Goal: Task Accomplishment & Management: Use online tool/utility

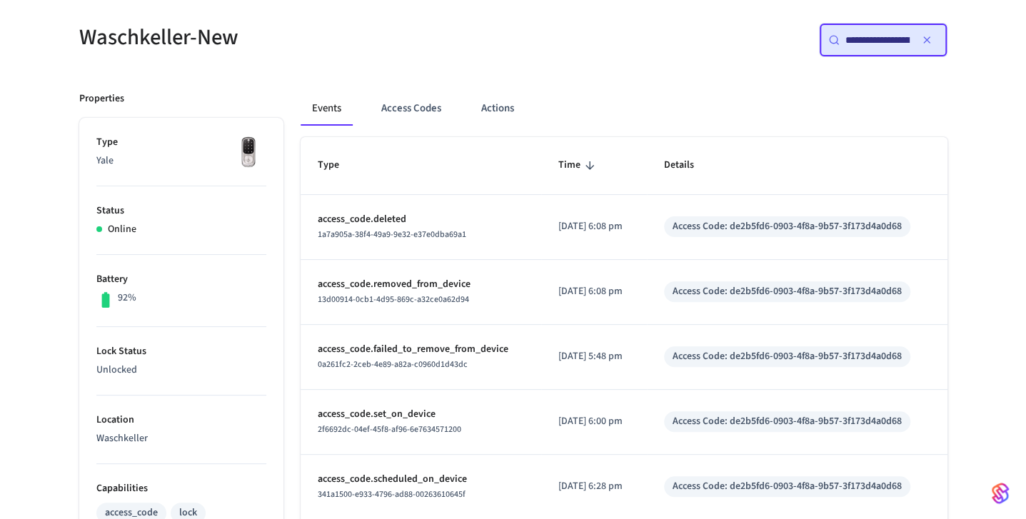
scroll to position [143, 0]
